Goal: Register for event/course

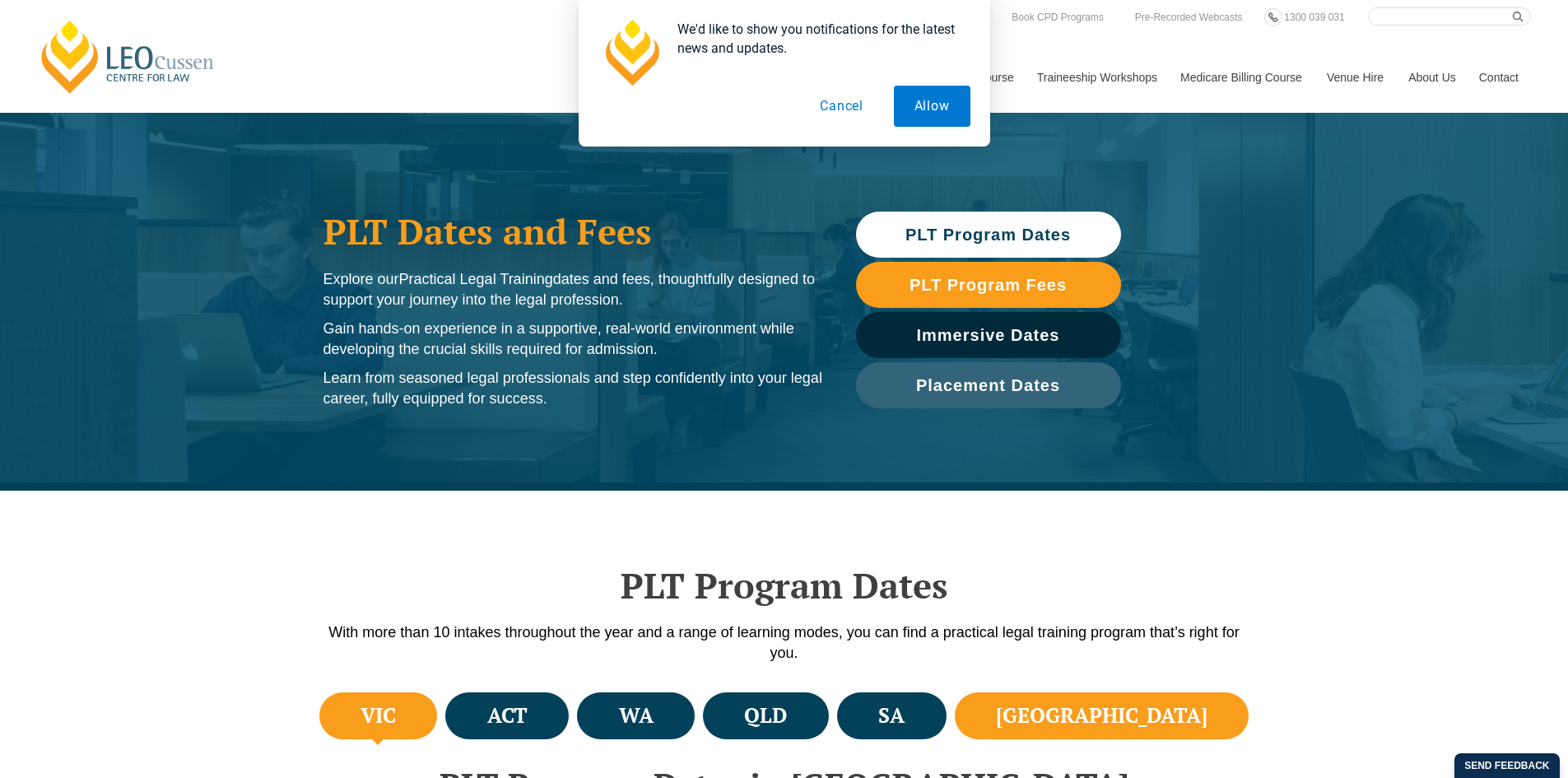
click at [1167, 707] on h4 "[GEOGRAPHIC_DATA]" at bounding box center [1102, 716] width 212 height 27
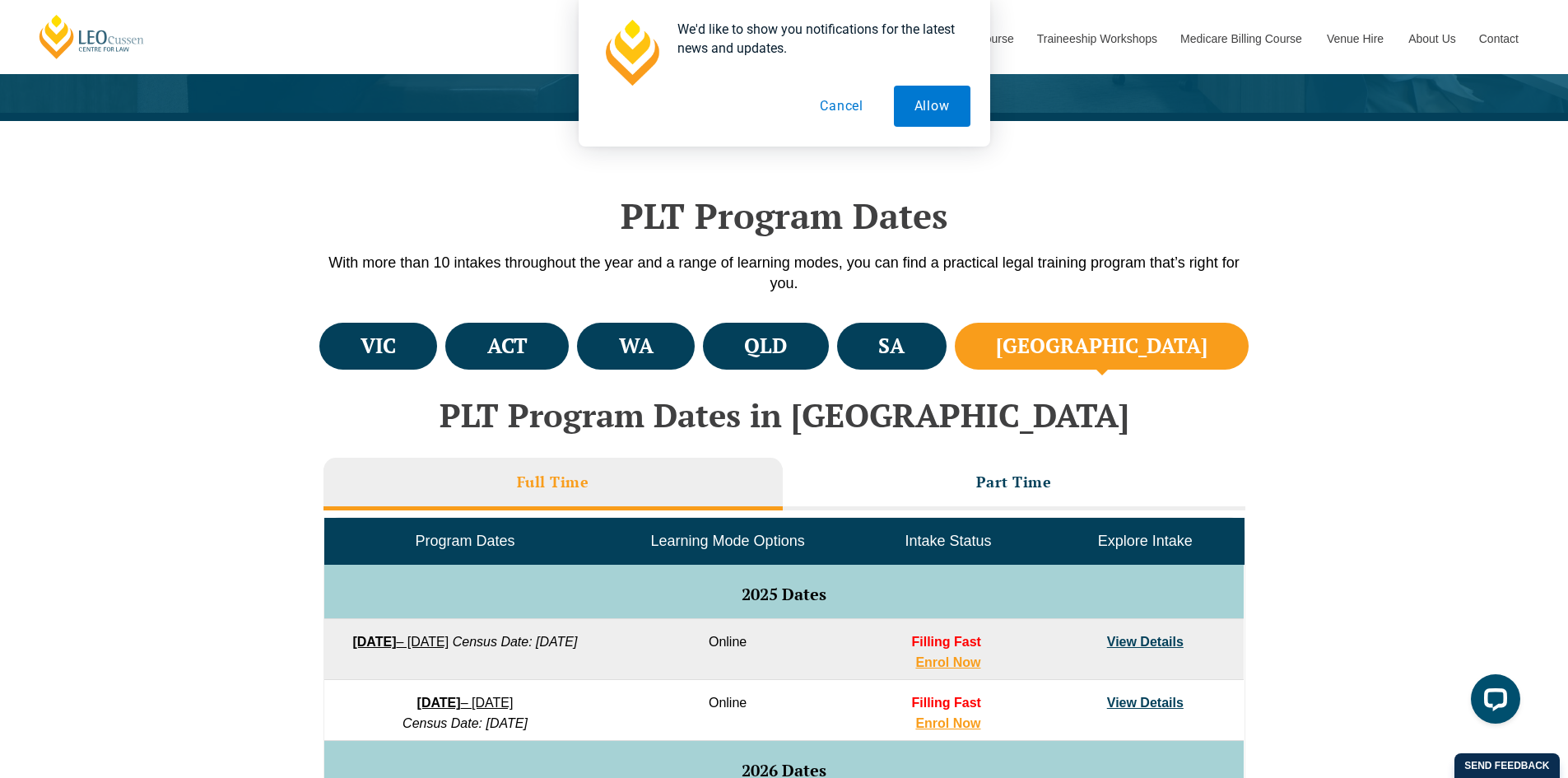
scroll to position [412, 0]
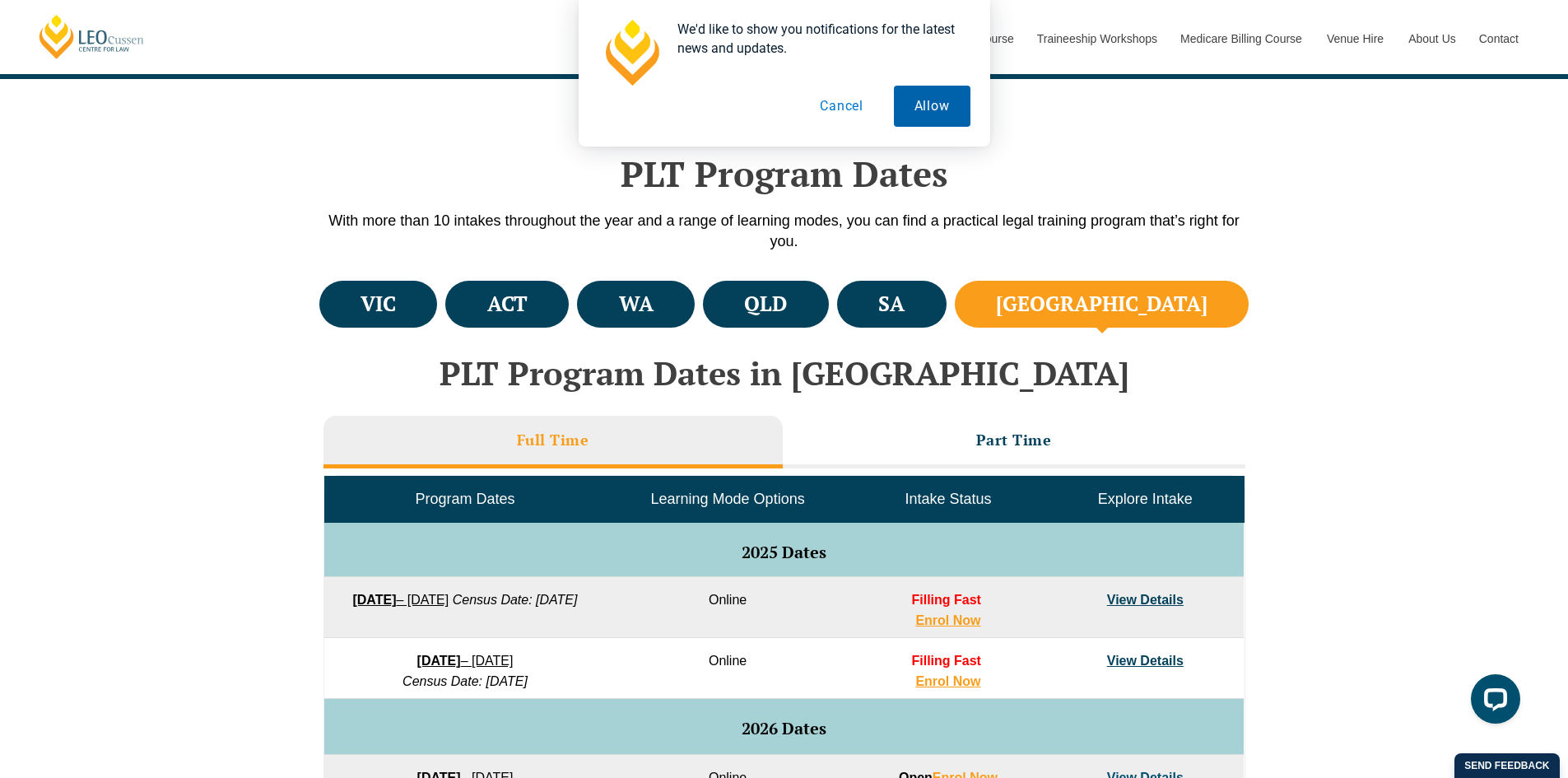
click at [946, 106] on button "Allow" at bounding box center [931, 106] width 76 height 41
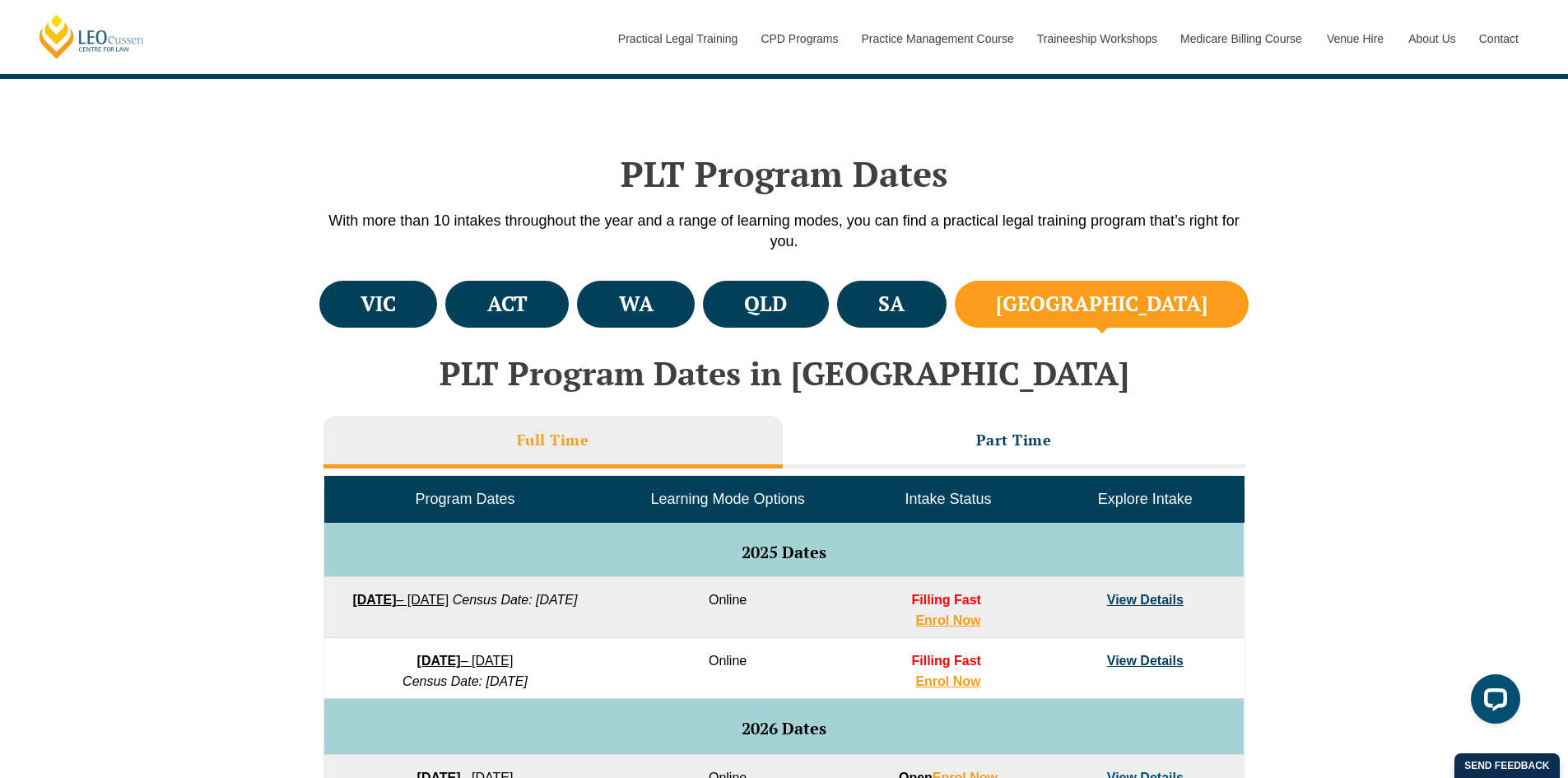
click at [1204, 295] on li "NSW" at bounding box center [1102, 304] width 295 height 47
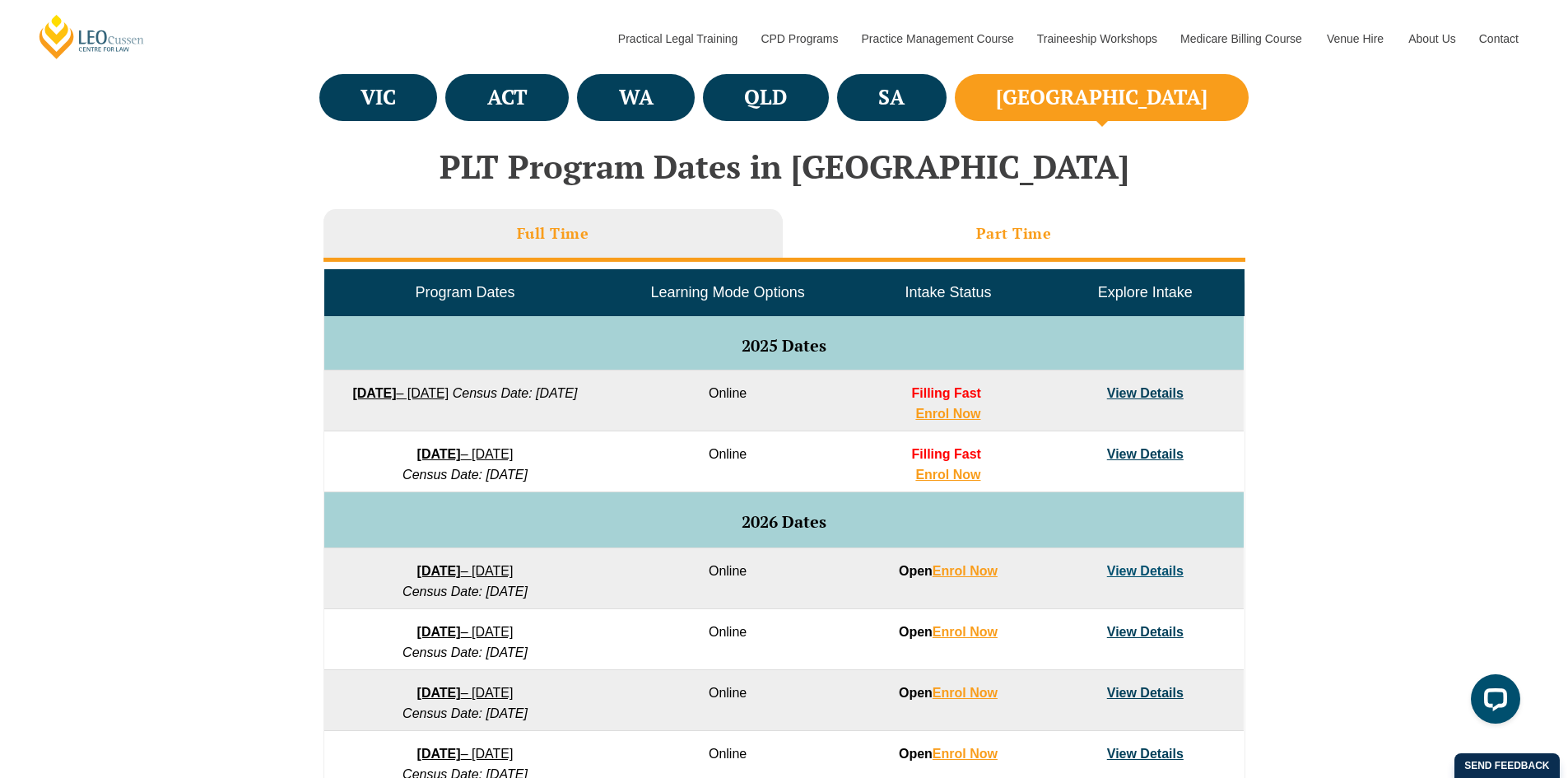
scroll to position [659, 0]
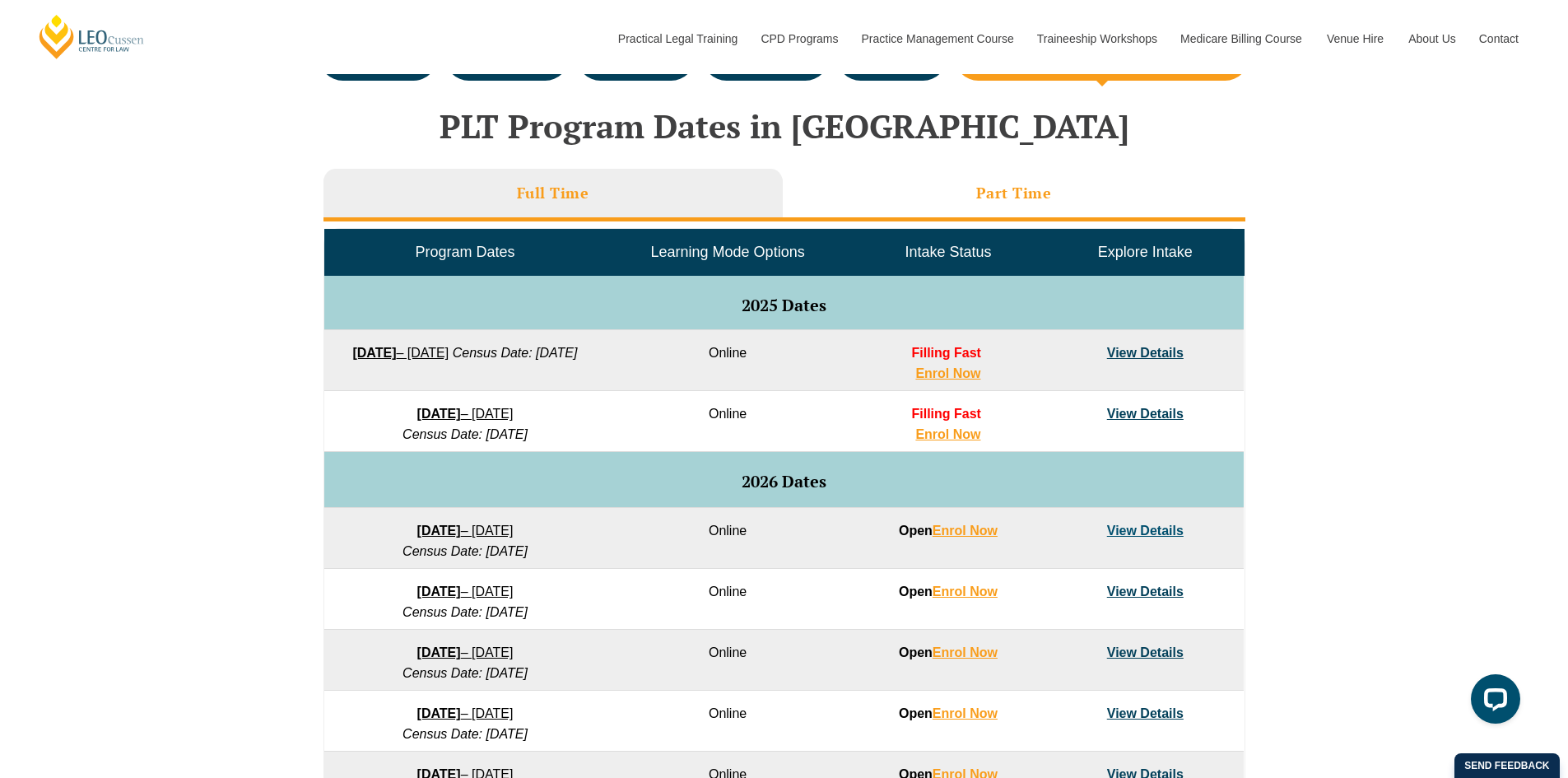
click at [1014, 191] on h3 "Part Time" at bounding box center [1014, 193] width 76 height 19
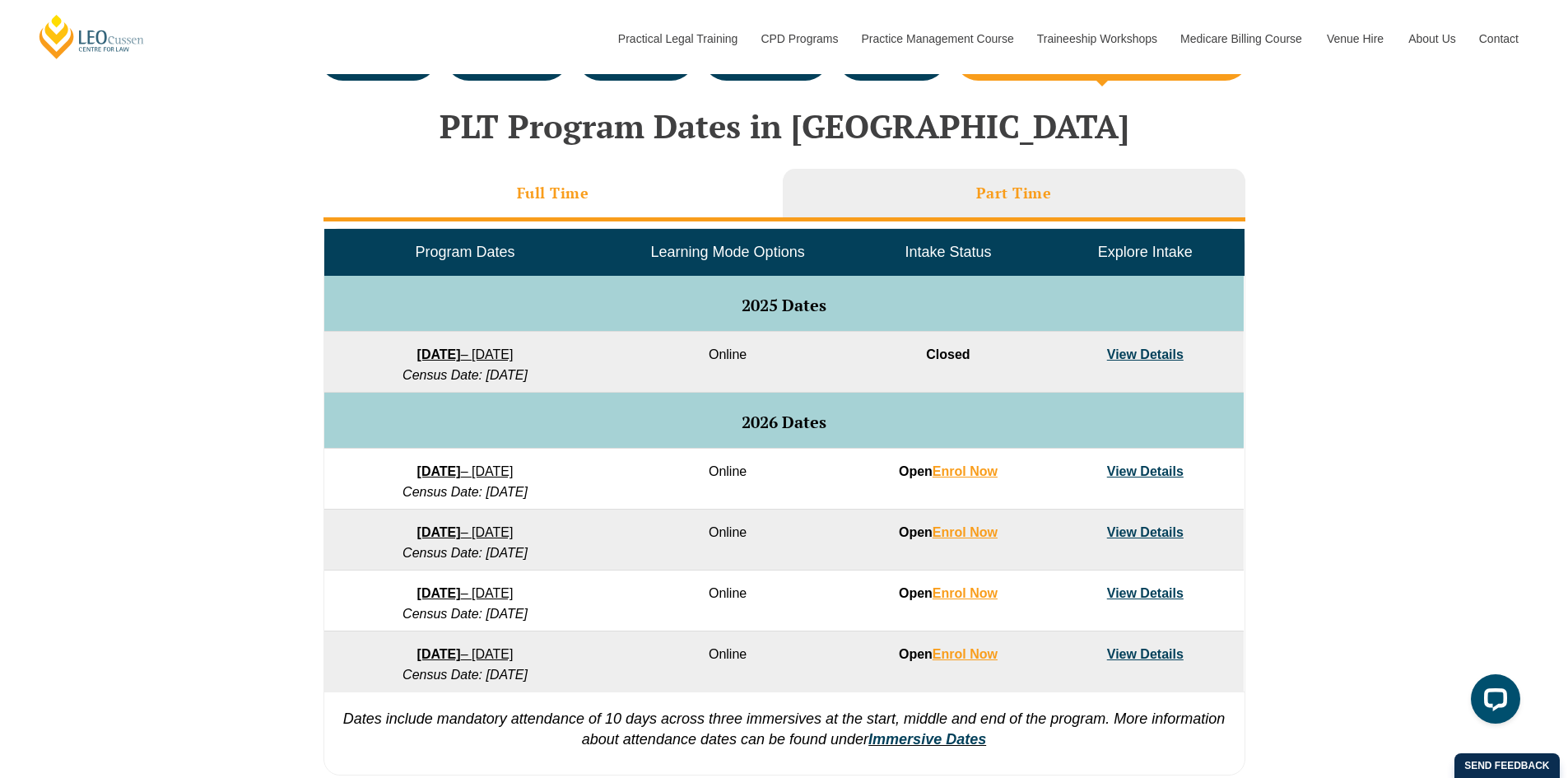
click at [607, 195] on li "Full Time" at bounding box center [553, 195] width 459 height 53
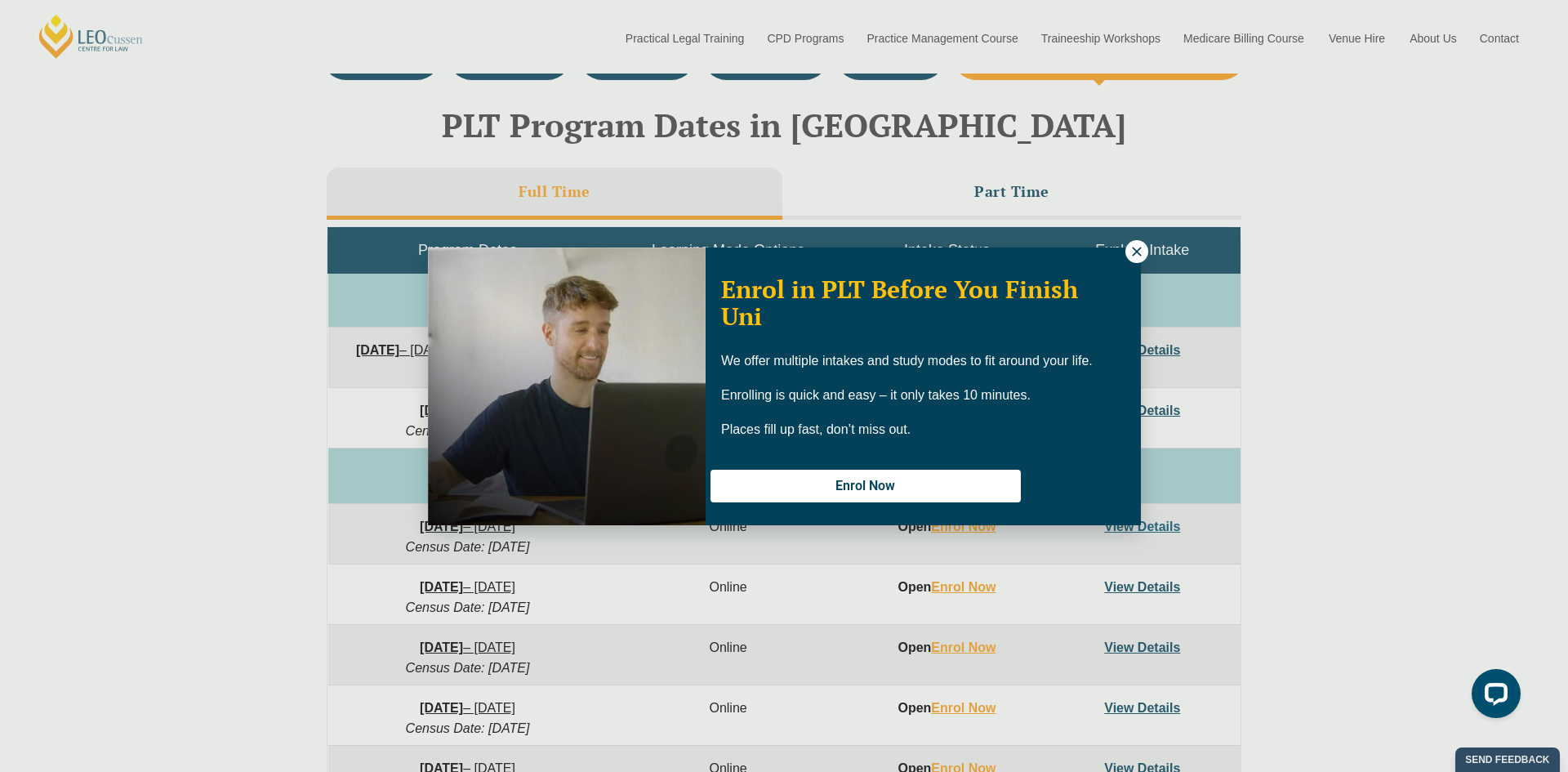
click at [1134, 253] on icon at bounding box center [1136, 251] width 9 height 9
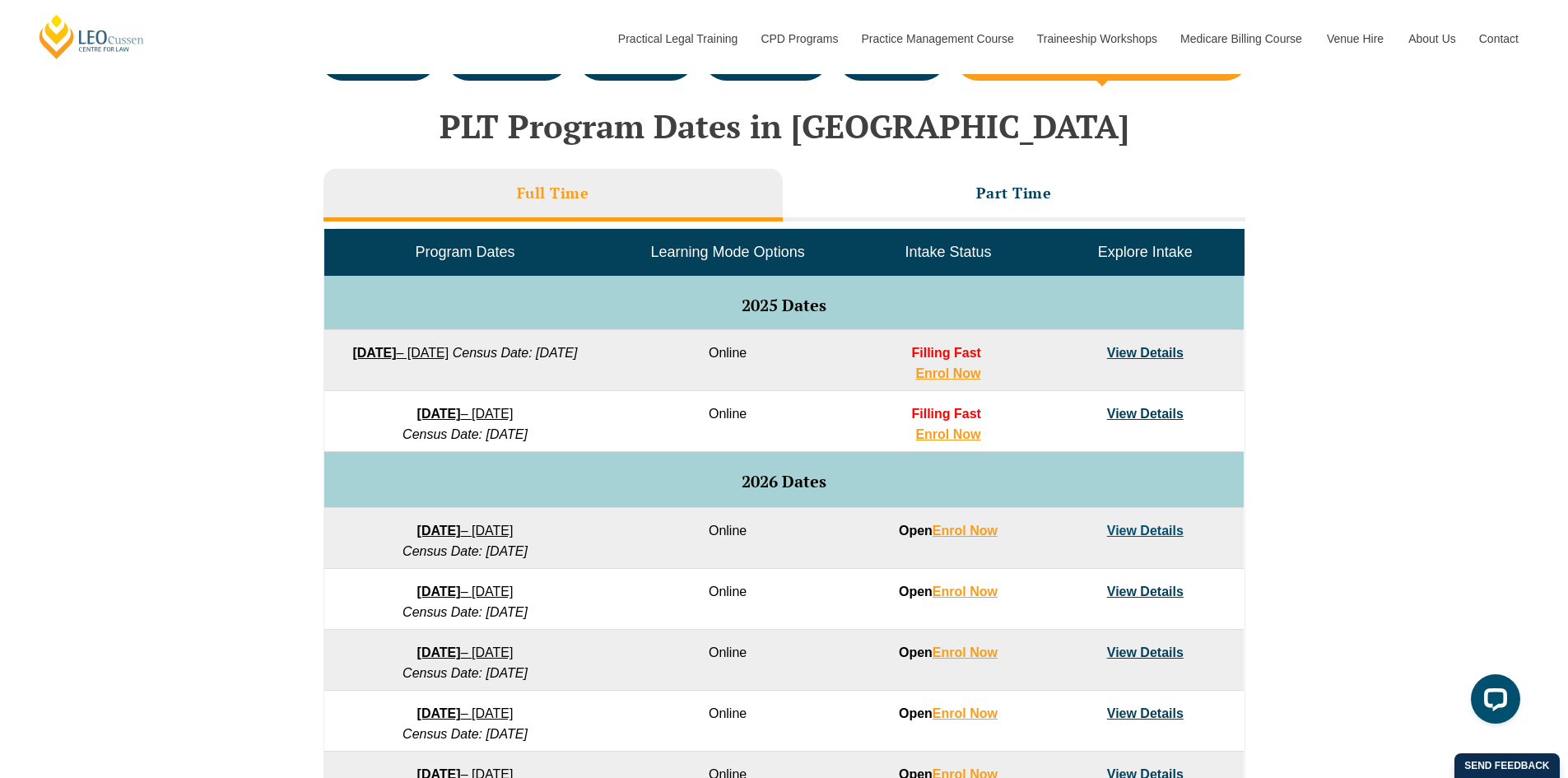
click at [1150, 351] on link "View Details" at bounding box center [1145, 353] width 76 height 14
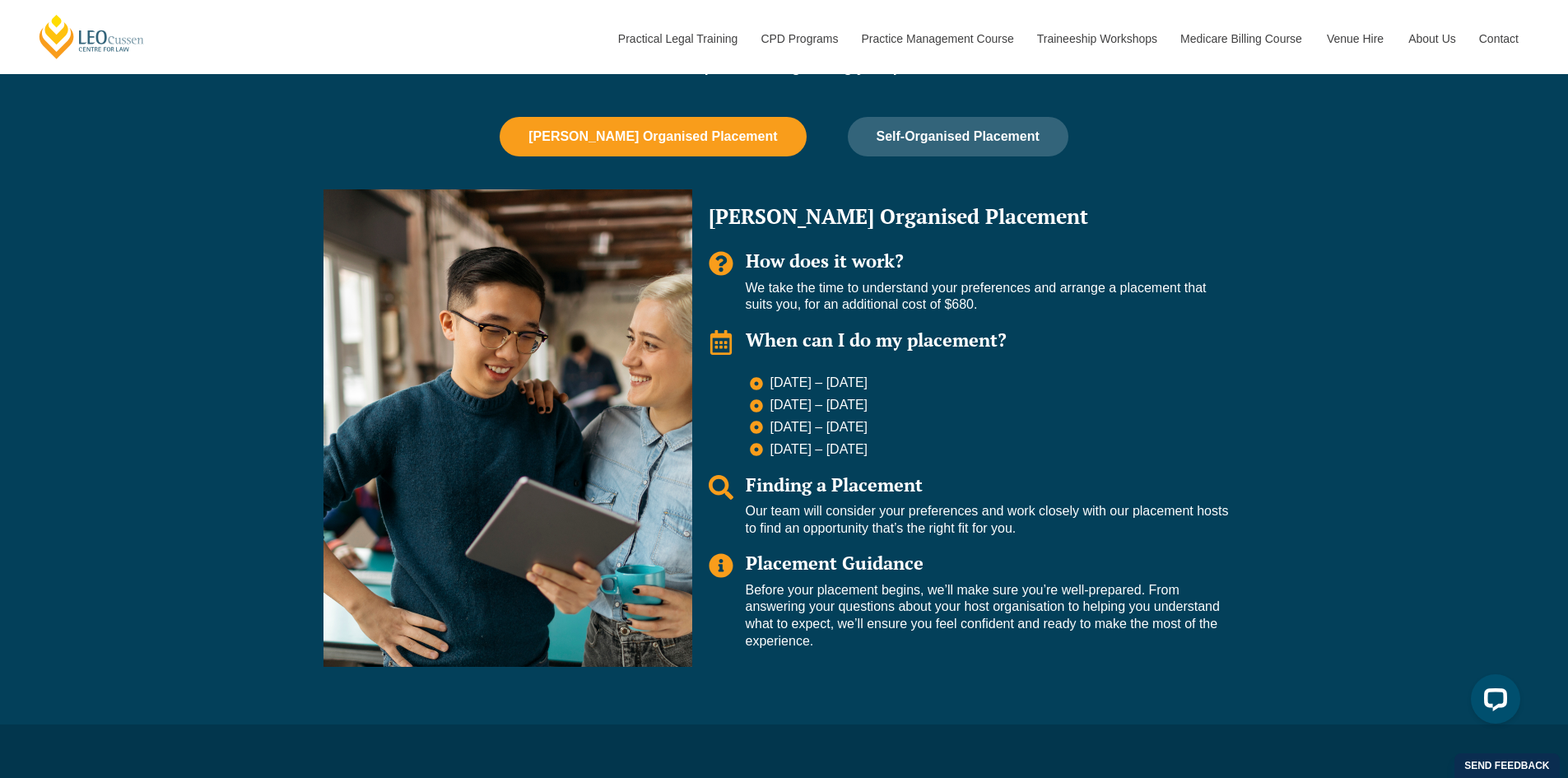
scroll to position [1153, 0]
